Goal: Information Seeking & Learning: Learn about a topic

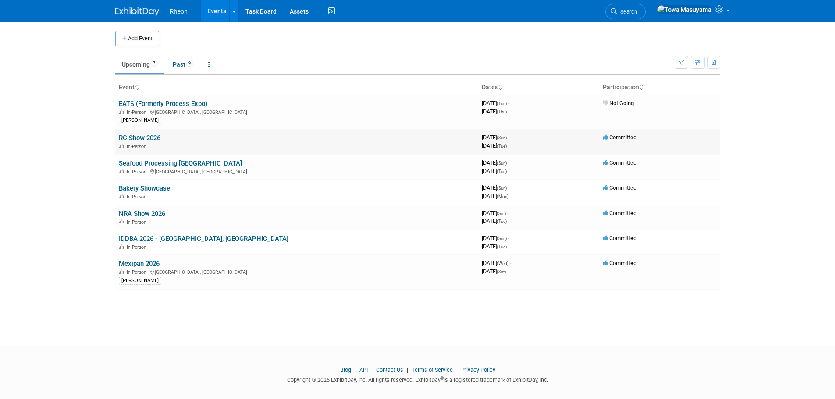
click at [142, 134] on link "RC Show 2026" at bounding box center [140, 138] width 42 height 8
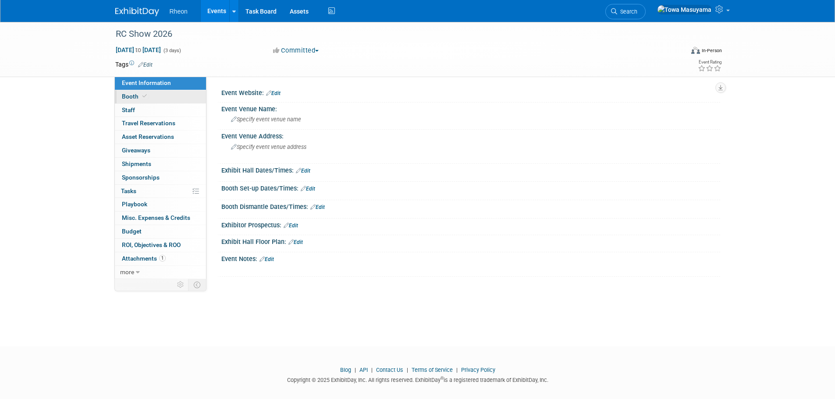
click at [155, 96] on link "Booth" at bounding box center [160, 96] width 91 height 13
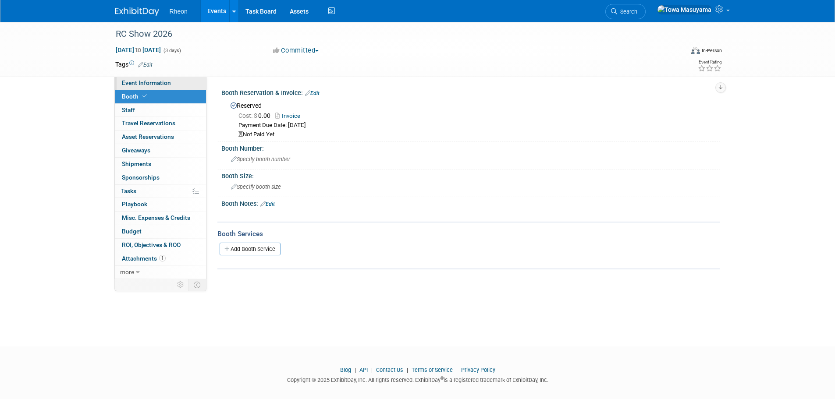
click at [190, 87] on link "Event Information" at bounding box center [160, 83] width 91 height 13
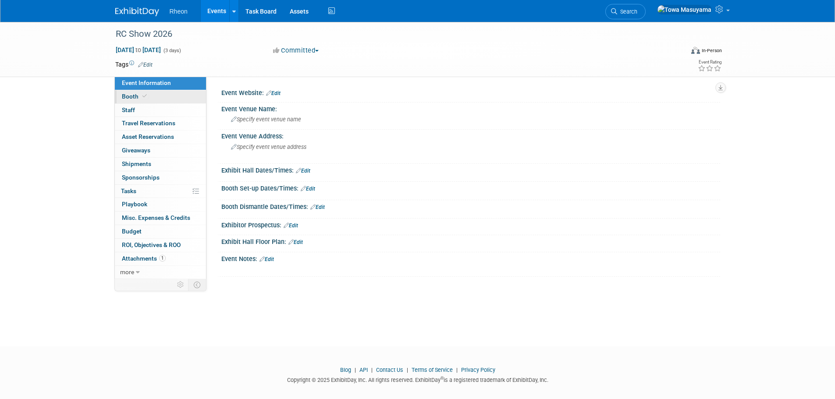
click at [187, 93] on link "Booth" at bounding box center [160, 96] width 91 height 13
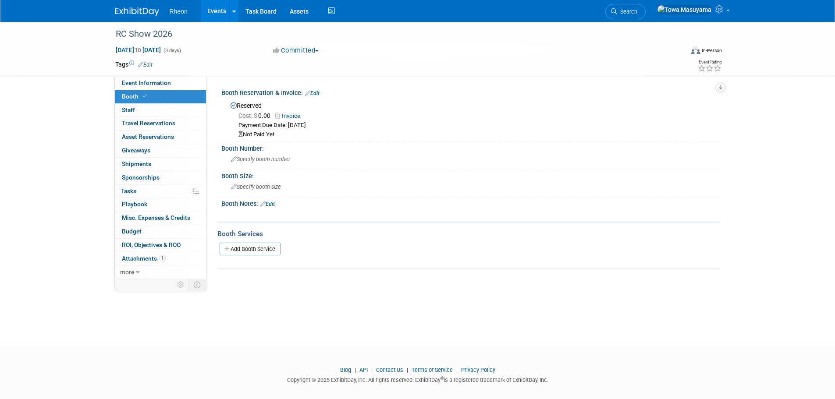
click at [291, 113] on link "Invoice" at bounding box center [289, 116] width 29 height 7
click at [227, 13] on link "Events" at bounding box center [217, 11] width 32 height 22
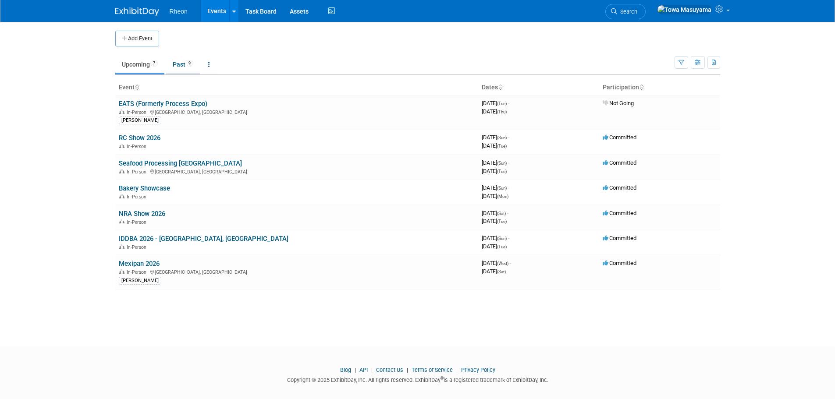
click at [187, 63] on link "Past 9" at bounding box center [183, 64] width 34 height 17
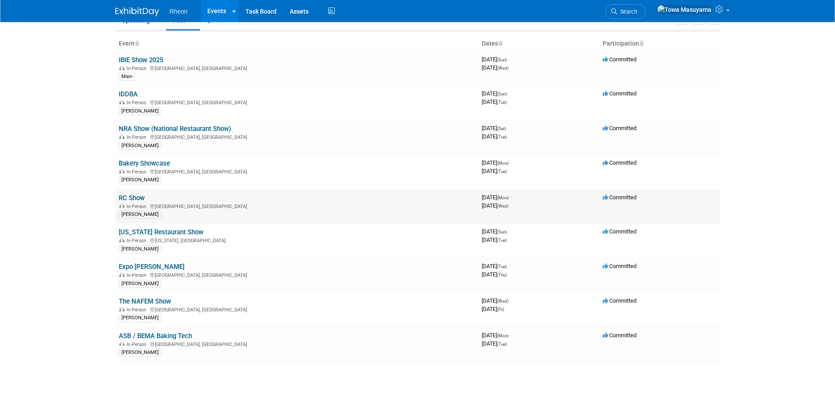
click at [136, 192] on td "RC Show In-Person Toronto, Canada John" at bounding box center [296, 206] width 363 height 35
click at [135, 198] on link "RC Show" at bounding box center [132, 198] width 26 height 8
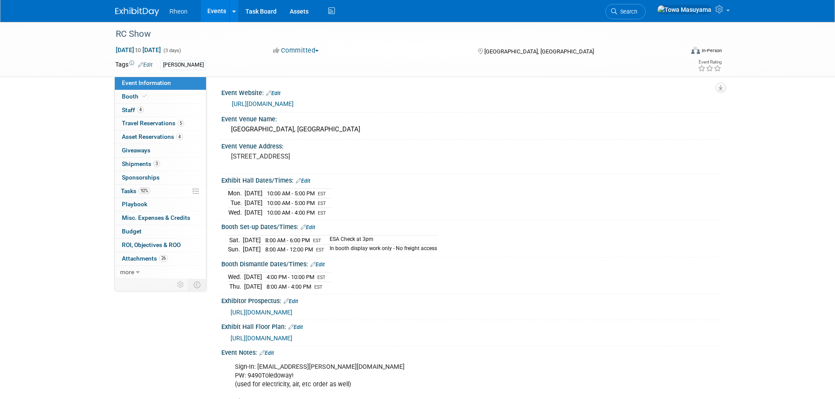
click at [247, 313] on span "https://rcshow2025.smallworldlabs.com/exhibitorhub" at bounding box center [261, 312] width 62 height 7
click at [272, 342] on div "Exhibit Hall Floor Plan: Edit https://s36.a2zinc.net/Clients/CRFA/rcshow2025/Pu…" at bounding box center [468, 333] width 503 height 26
click at [280, 335] on span "https://s36.a2zinc.net/Clients/CRFA/rcshow2025/Public/EventMap.aspx?MapItBooth=…" at bounding box center [261, 338] width 62 height 7
click at [261, 376] on div "Sign-In: chi.muir@rheon.com PW: 9490Toledoway! (used for electricity, air, etc …" at bounding box center [426, 384] width 395 height 53
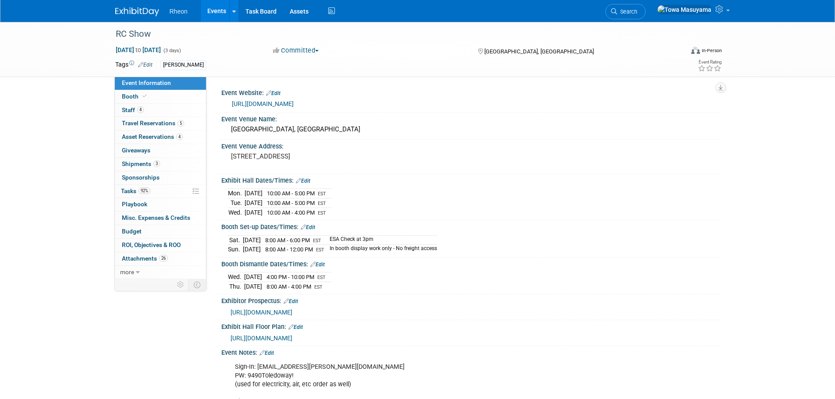
drag, startPoint x: 253, startPoint y: 376, endPoint x: 282, endPoint y: 381, distance: 29.0
click at [282, 381] on div "Sign-In: chi.muir@rheon.com PW: 9490Toledoway! (used for electricity, air, etc …" at bounding box center [426, 384] width 395 height 53
drag, startPoint x: 294, startPoint y: 374, endPoint x: 248, endPoint y: 377, distance: 45.6
click at [248, 377] on div "Sign-In: chi.muir@rheon.com PW: 9490Toledoway! (used for electricity, air, etc …" at bounding box center [426, 384] width 395 height 53
copy div "9490Toledoway!"
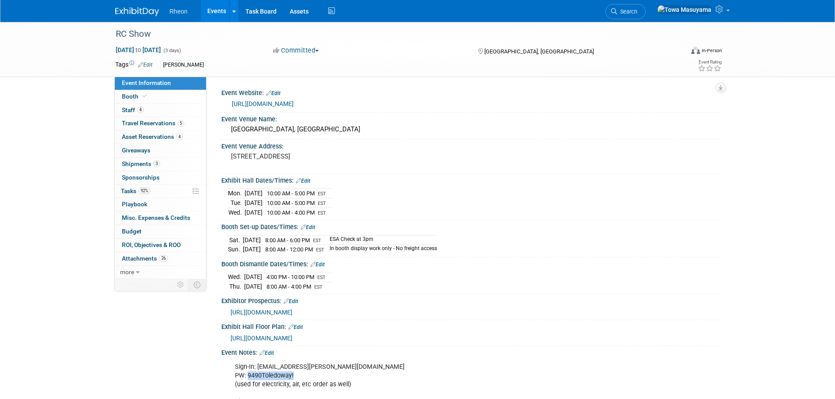
click at [226, 12] on link "Events" at bounding box center [217, 11] width 32 height 22
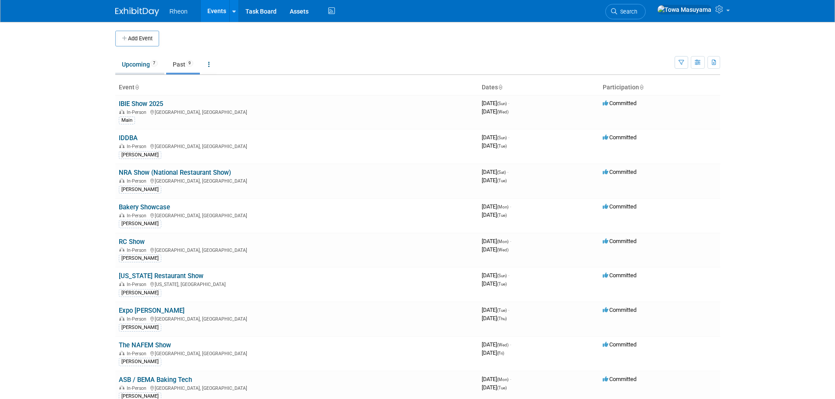
click at [155, 68] on link "Upcoming 7" at bounding box center [139, 64] width 49 height 17
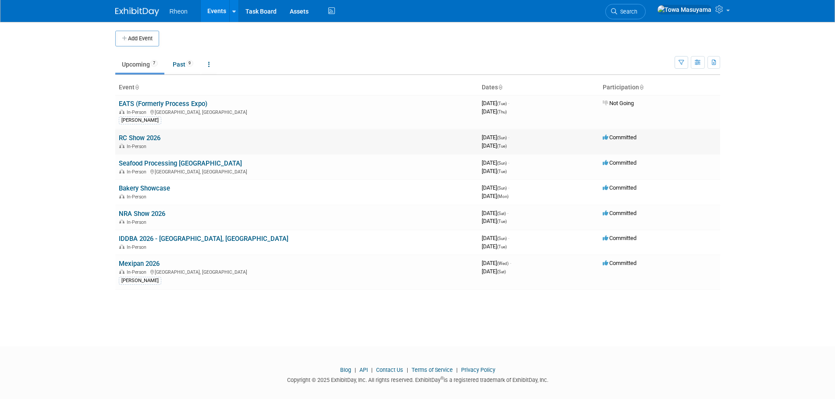
click at [140, 138] on link "RC Show 2026" at bounding box center [140, 138] width 42 height 8
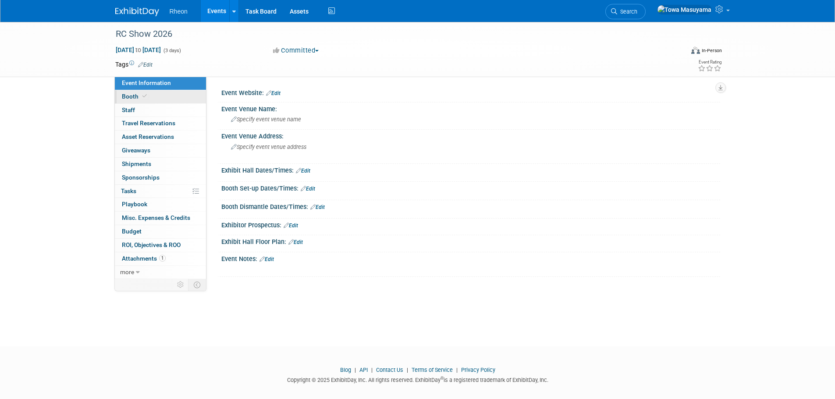
click at [169, 98] on link "Booth" at bounding box center [160, 96] width 91 height 13
